Goal: Information Seeking & Learning: Stay updated

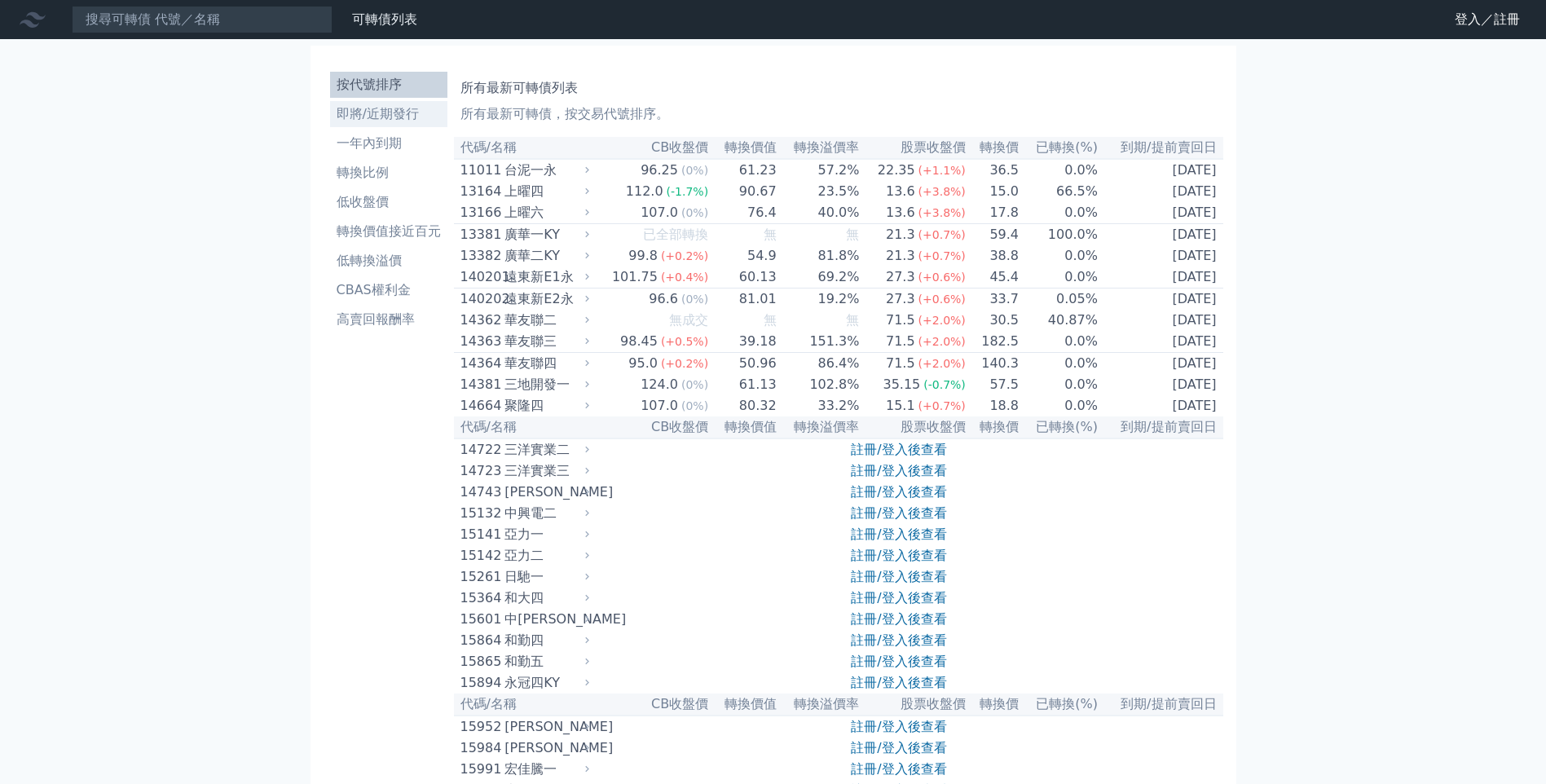
click at [403, 116] on li "即將/近期發行" at bounding box center [389, 114] width 118 height 20
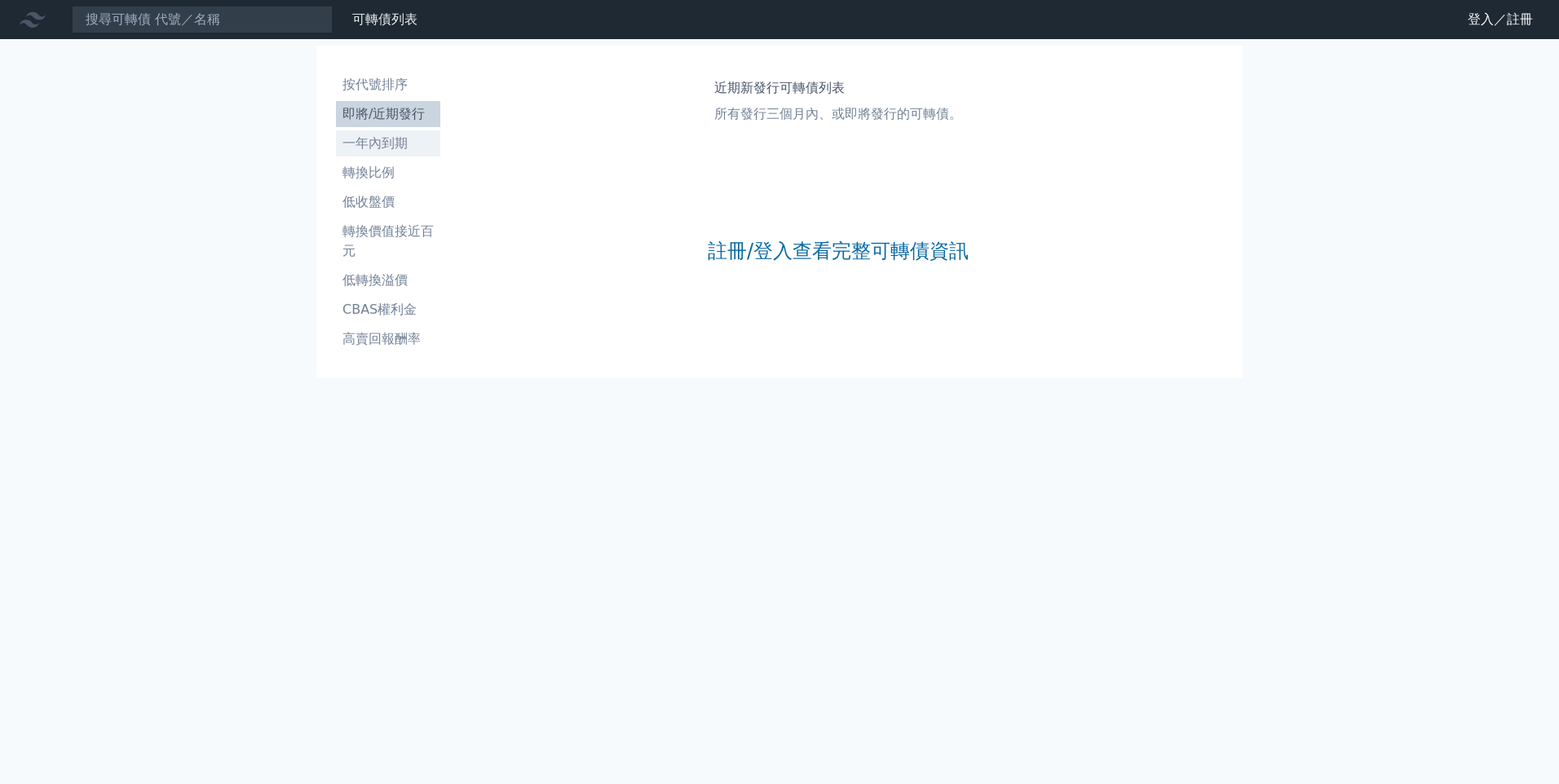
click at [361, 144] on li "一年內到期" at bounding box center [388, 144] width 104 height 20
click at [356, 174] on li "轉換比例" at bounding box center [388, 173] width 104 height 20
